Goal: Information Seeking & Learning: Learn about a topic

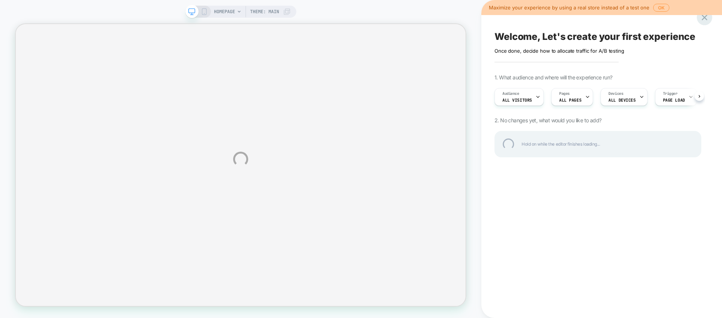
click at [701, 19] on div at bounding box center [703, 17] width 15 height 15
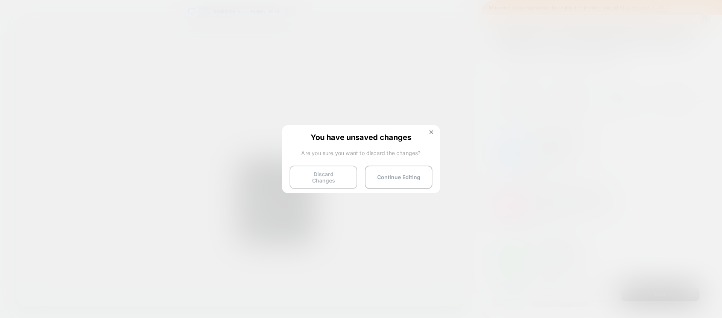
scroll to position [0, 0]
click at [346, 180] on button "Discard Changes" at bounding box center [323, 176] width 68 height 23
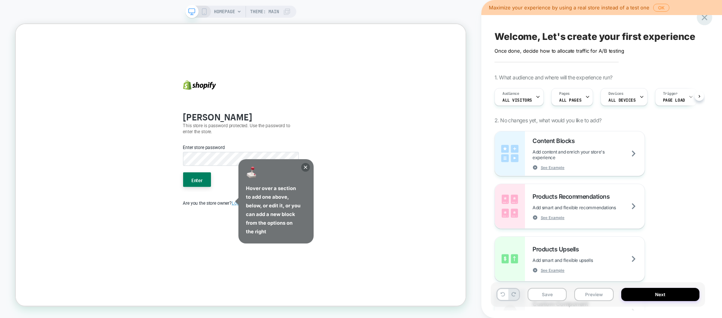
scroll to position [0, 0]
click at [703, 17] on icon at bounding box center [704, 17] width 10 height 10
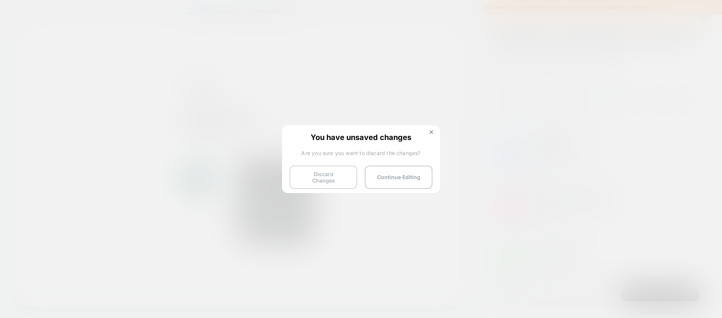
click at [315, 174] on button "Discard Changes" at bounding box center [323, 176] width 68 height 23
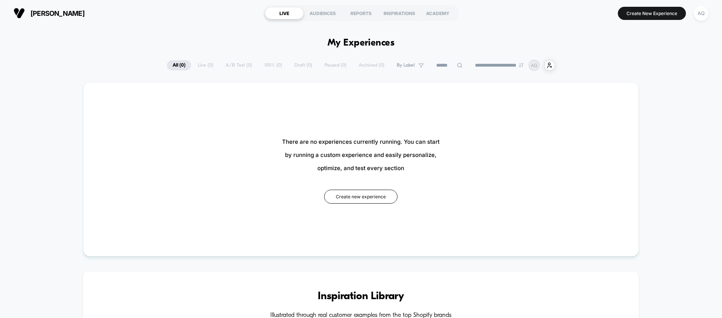
click at [231, 67] on div "**********" at bounding box center [361, 65] width 388 height 11
click at [235, 62] on div "**********" at bounding box center [361, 65] width 388 height 11
click at [326, 15] on div "AUDIENCES" at bounding box center [322, 13] width 38 height 12
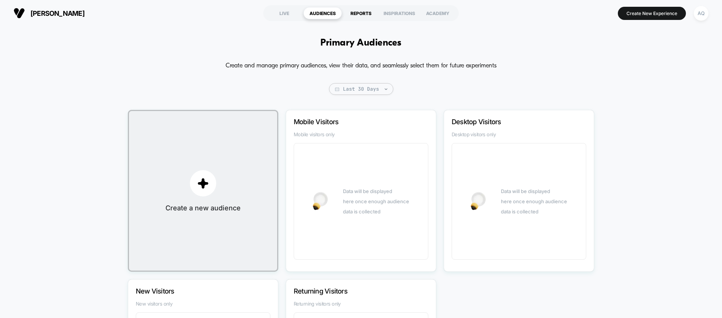
click at [363, 10] on div "REPORTS" at bounding box center [361, 13] width 38 height 12
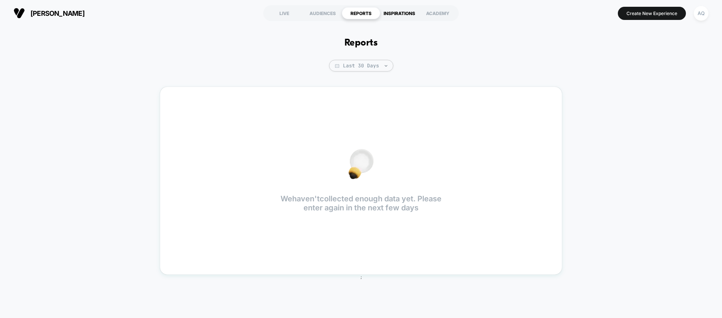
click at [395, 11] on div "INSPIRATIONS" at bounding box center [399, 13] width 38 height 12
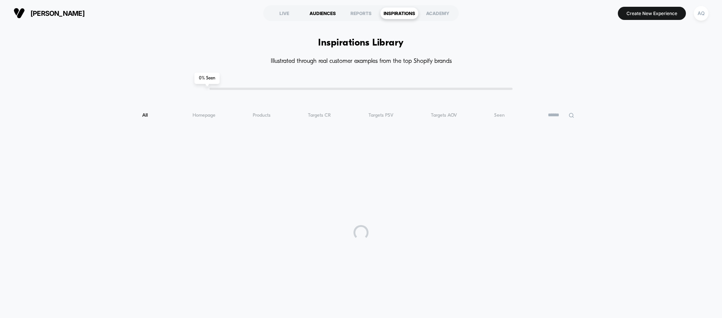
click at [333, 12] on div "AUDIENCES" at bounding box center [322, 13] width 38 height 12
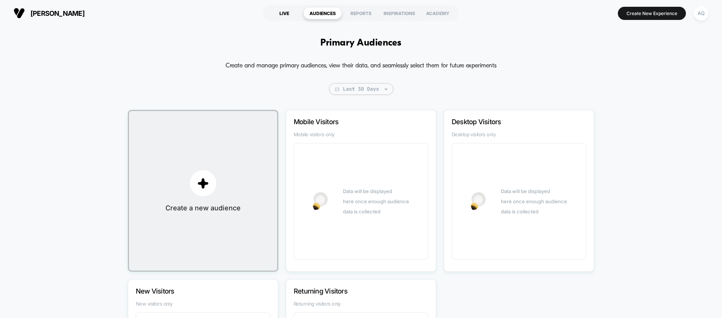
click at [292, 10] on div "LIVE" at bounding box center [284, 13] width 38 height 12
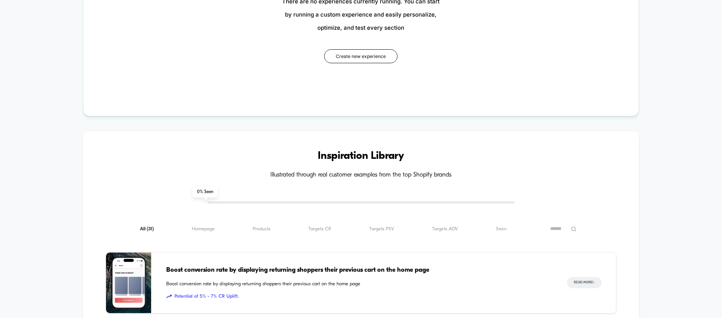
scroll to position [229, 0]
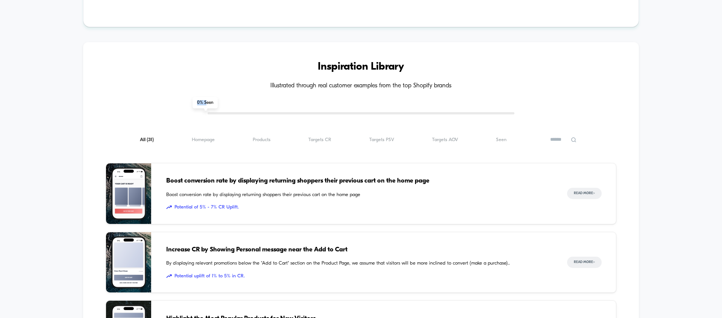
drag, startPoint x: 206, startPoint y: 101, endPoint x: 228, endPoint y: 104, distance: 21.6
drag, startPoint x: 206, startPoint y: 110, endPoint x: 204, endPoint y: 115, distance: 5.1
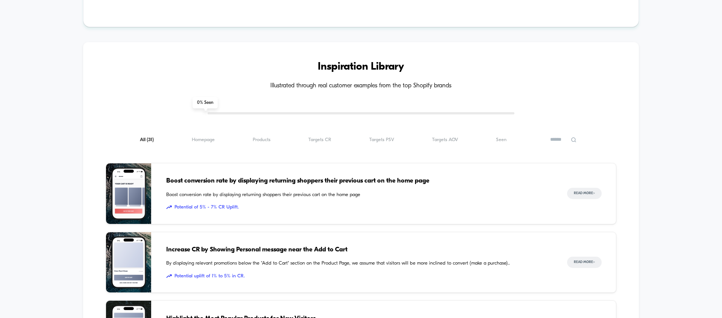
click at [266, 140] on span "Products ( 31 )" at bounding box center [262, 140] width 18 height 6
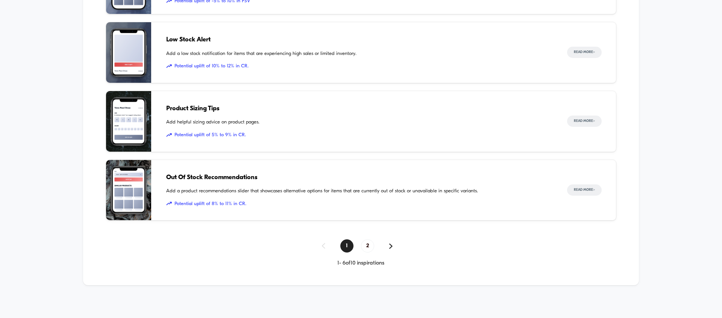
scroll to position [578, 0]
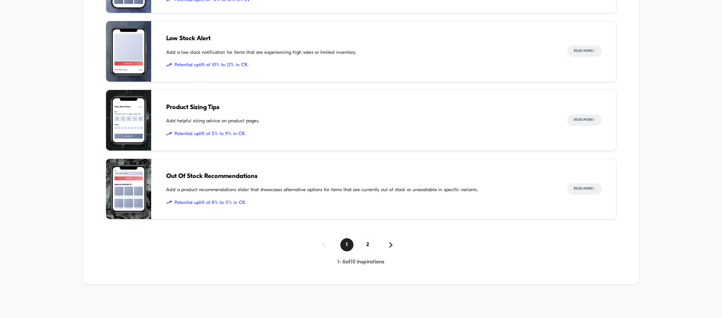
click at [389, 244] on img at bounding box center [390, 244] width 3 height 5
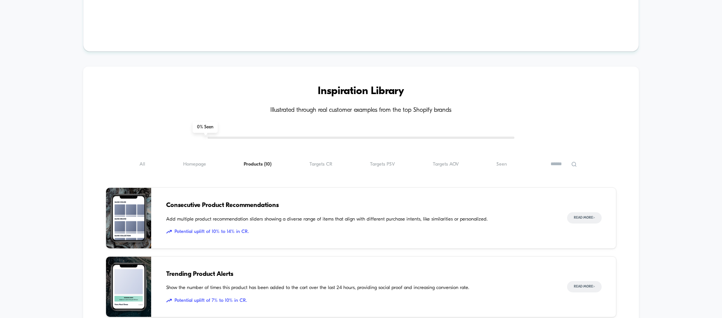
scroll to position [186, 0]
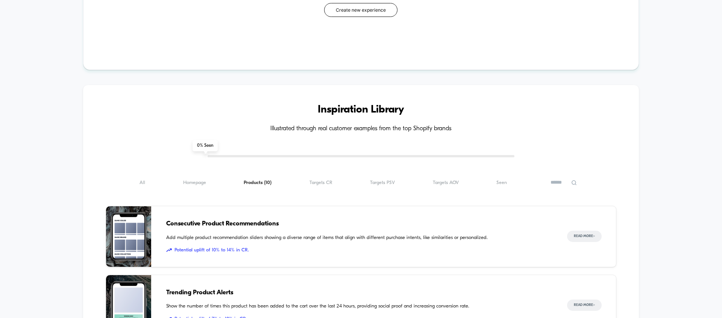
click at [395, 182] on div "All ( 10 ) Homepage ( 10 ) Products ( 10 ) Targets CR ( 10 ) Targets PSV ( 10 )…" at bounding box center [361, 182] width 510 height 9
click at [385, 180] on span "Targets PSV ( 10 )" at bounding box center [382, 183] width 25 height 6
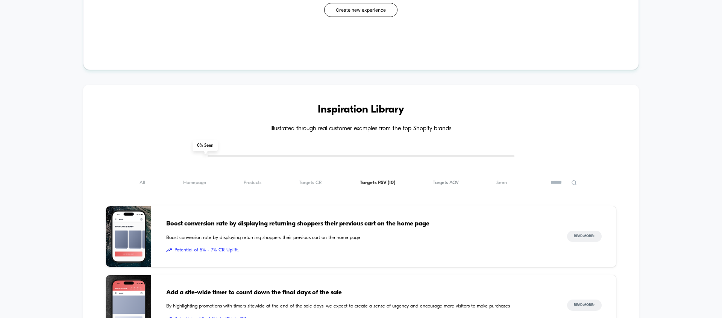
click at [440, 182] on span "Targets AOV ( 10 )" at bounding box center [446, 183] width 26 height 6
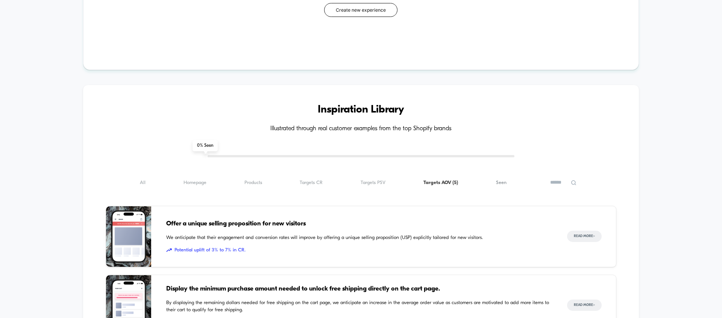
click at [499, 183] on span "Seen ( 5 )" at bounding box center [501, 183] width 11 height 6
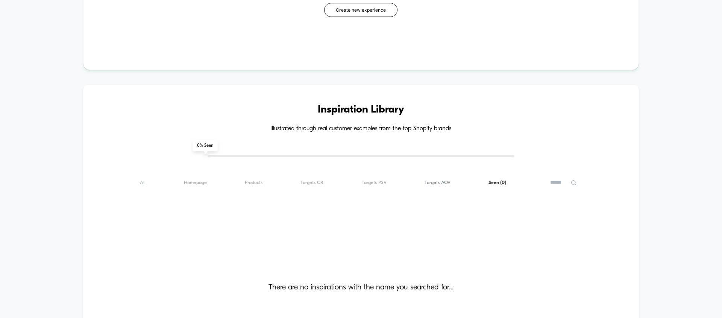
click at [427, 181] on span "Targets AOV ( 0 )" at bounding box center [437, 183] width 26 height 6
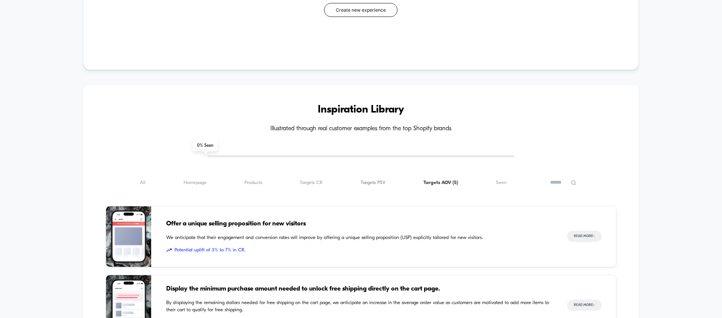
click at [371, 180] on span "Targets PSV ( 5 )" at bounding box center [372, 183] width 25 height 6
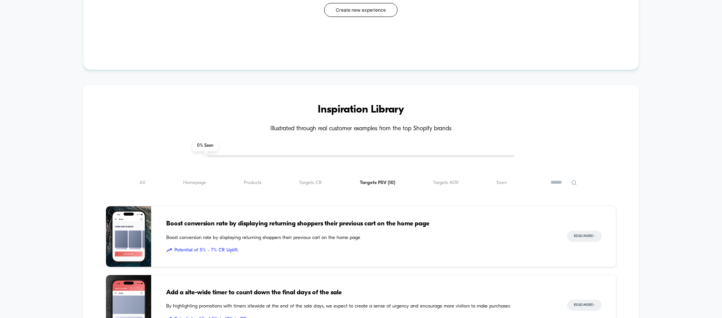
drag, startPoint x: 310, startPoint y: 183, endPoint x: 289, endPoint y: 182, distance: 20.7
click at [310, 183] on span "Targets CR ( 10 )" at bounding box center [310, 183] width 23 height 6
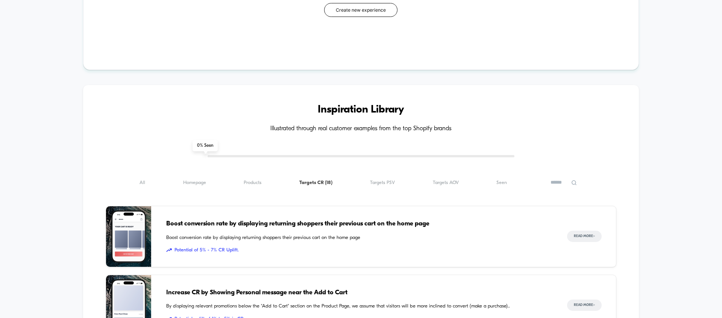
drag, startPoint x: 250, startPoint y: 184, endPoint x: 226, endPoint y: 185, distance: 23.3
click at [250, 184] on span "Products ( 18 )" at bounding box center [253, 183] width 18 height 6
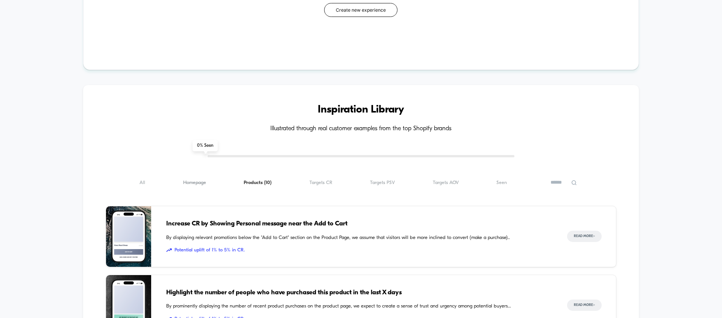
click at [199, 185] on span "Homepage ( 10 )" at bounding box center [194, 183] width 23 height 6
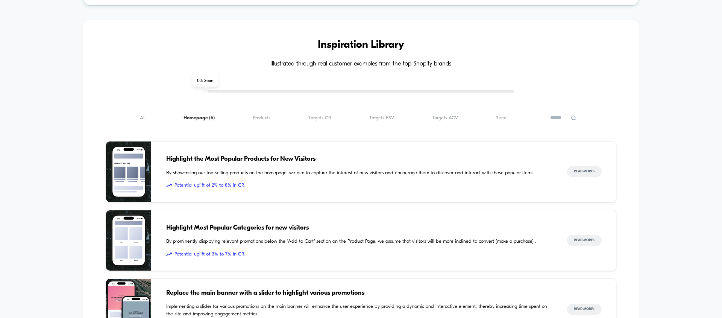
scroll to position [253, 0]
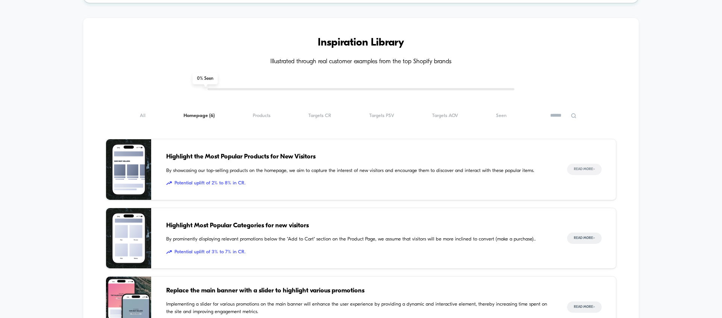
click at [584, 172] on button "Read More >" at bounding box center [584, 168] width 35 height 11
